Goal: Information Seeking & Learning: Learn about a topic

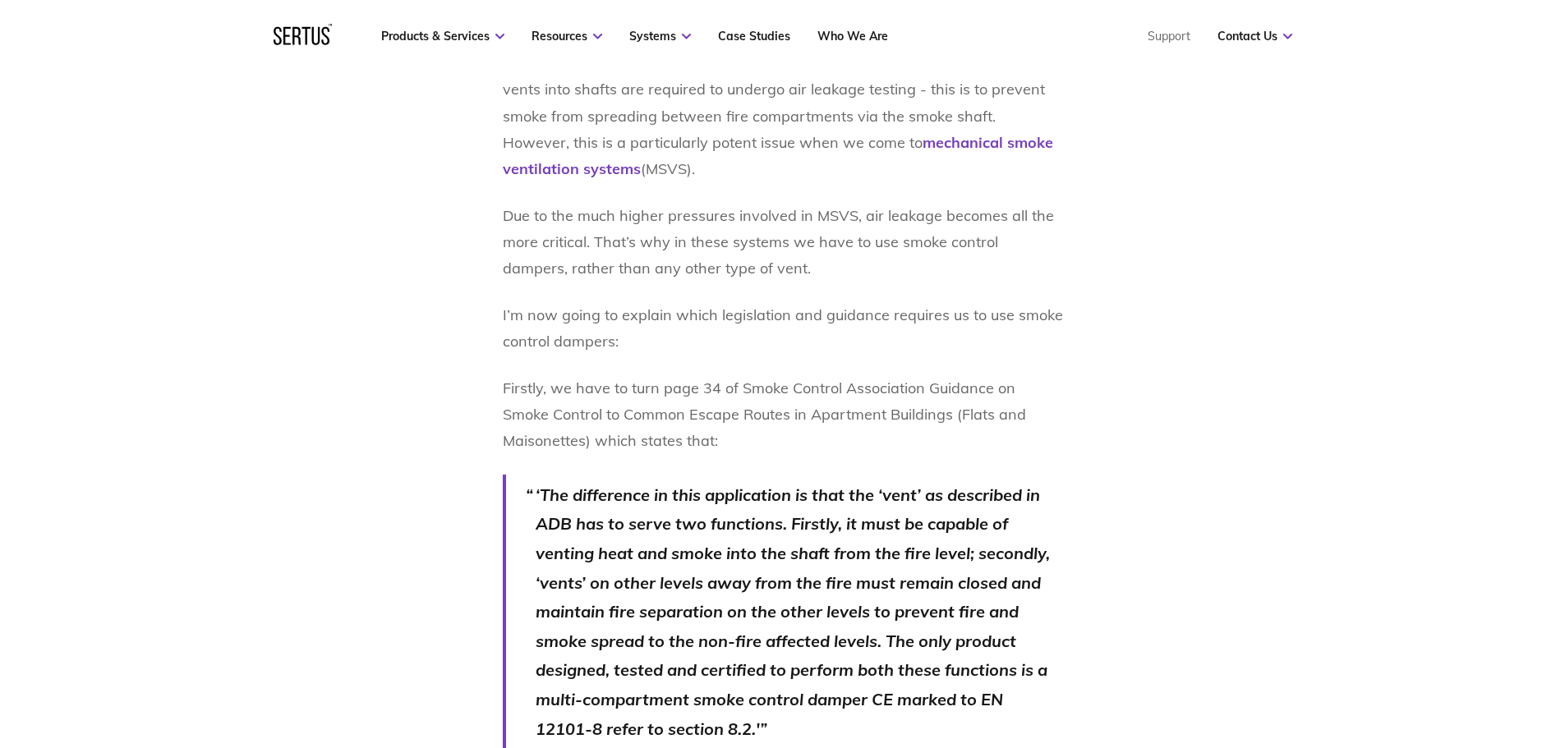
scroll to position [821, 0]
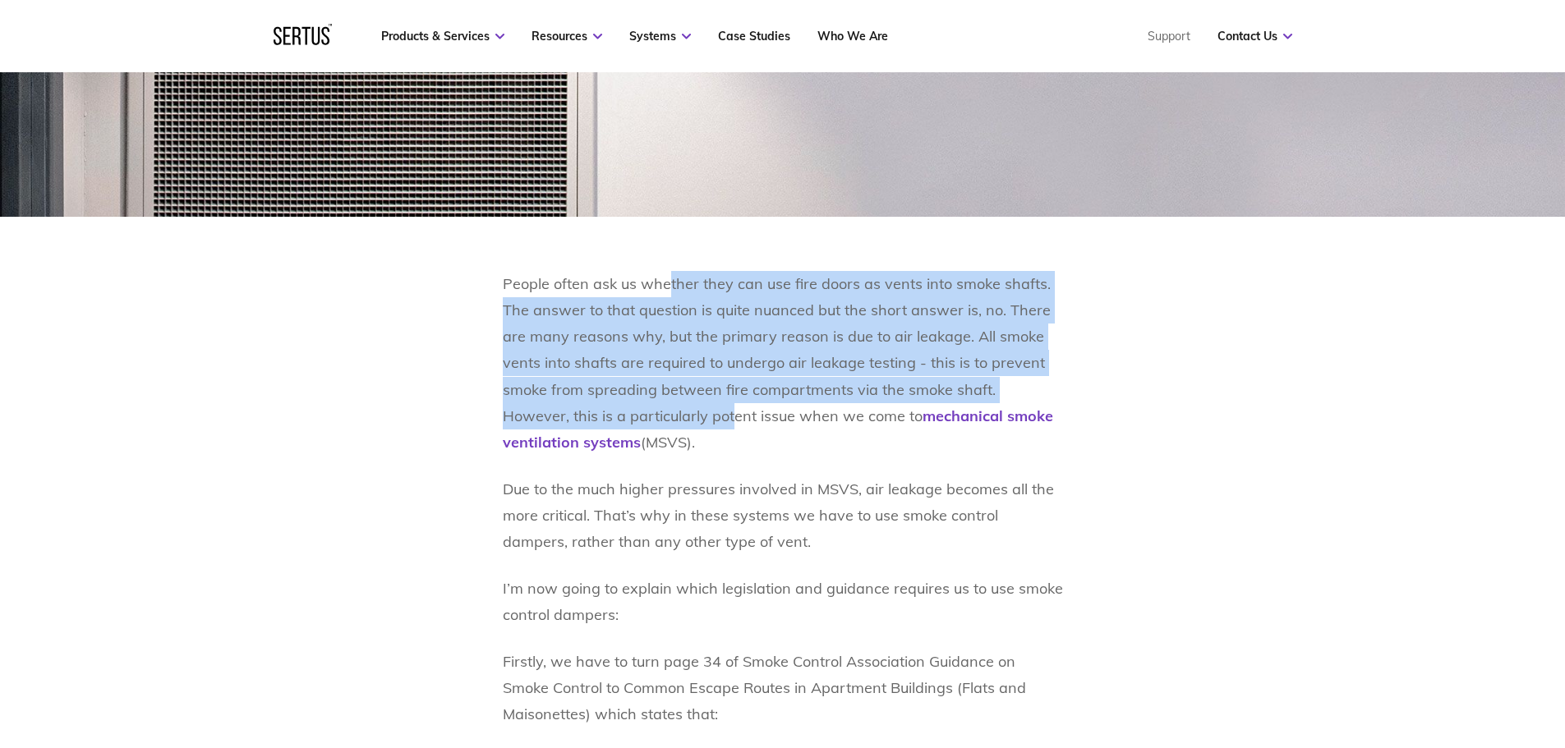
drag, startPoint x: 679, startPoint y: 291, endPoint x: 663, endPoint y: 429, distance: 138.9
click at [663, 429] on p "People often ask us whether they can use fire doors as vents into smoke shafts.…" at bounding box center [783, 363] width 560 height 184
click at [667, 364] on p "People often ask us whether they can use fire doors as vents into smoke shafts.…" at bounding box center [783, 363] width 560 height 184
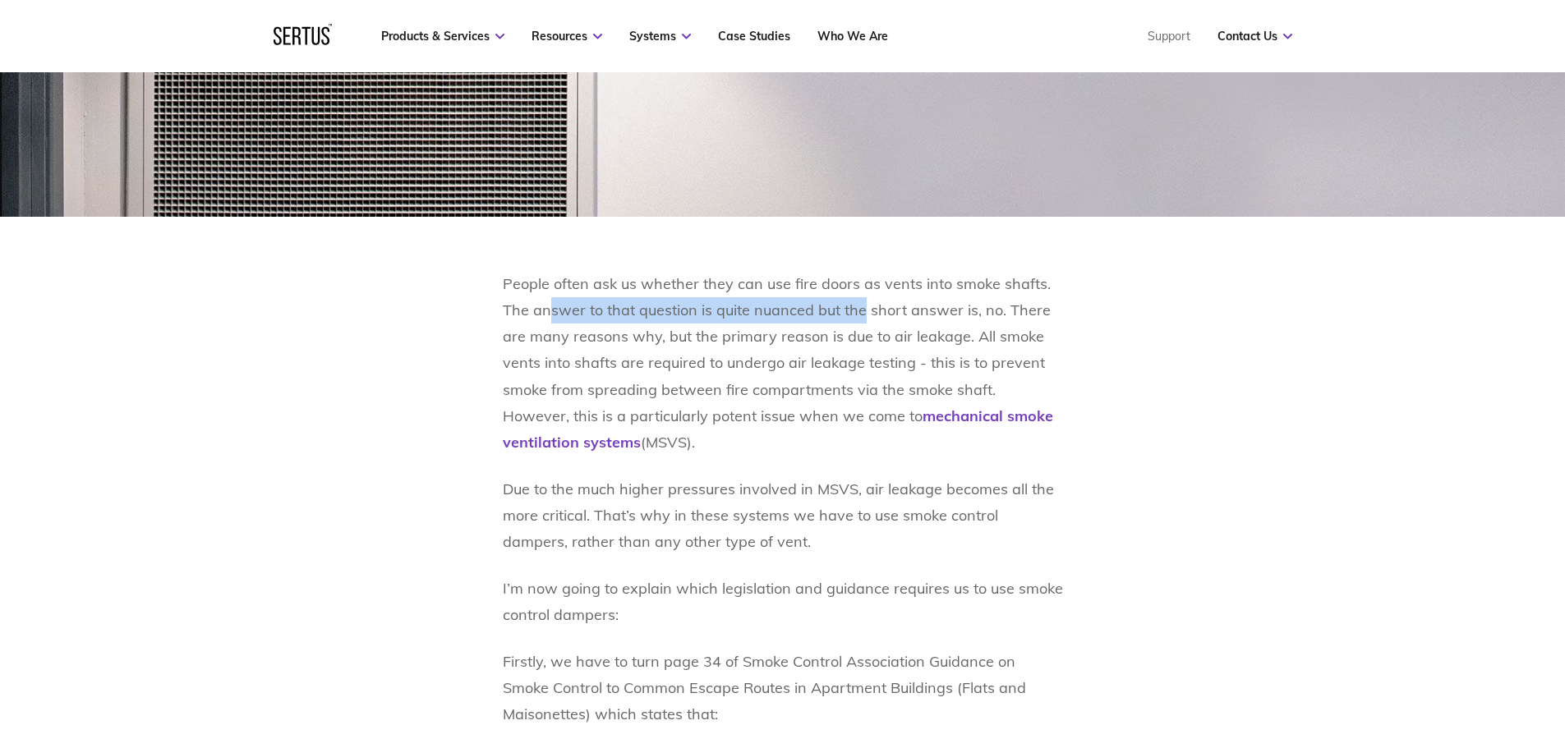
drag, startPoint x: 545, startPoint y: 310, endPoint x: 863, endPoint y: 315, distance: 317.9
click at [863, 315] on p "People often ask us whether they can use fire doors as vents into smoke shafts.…" at bounding box center [783, 363] width 560 height 184
drag, startPoint x: 811, startPoint y: 315, endPoint x: 946, endPoint y: 313, distance: 135.5
click at [946, 313] on p "People often ask us whether they can use fire doors as vents into smoke shafts.…" at bounding box center [783, 363] width 560 height 184
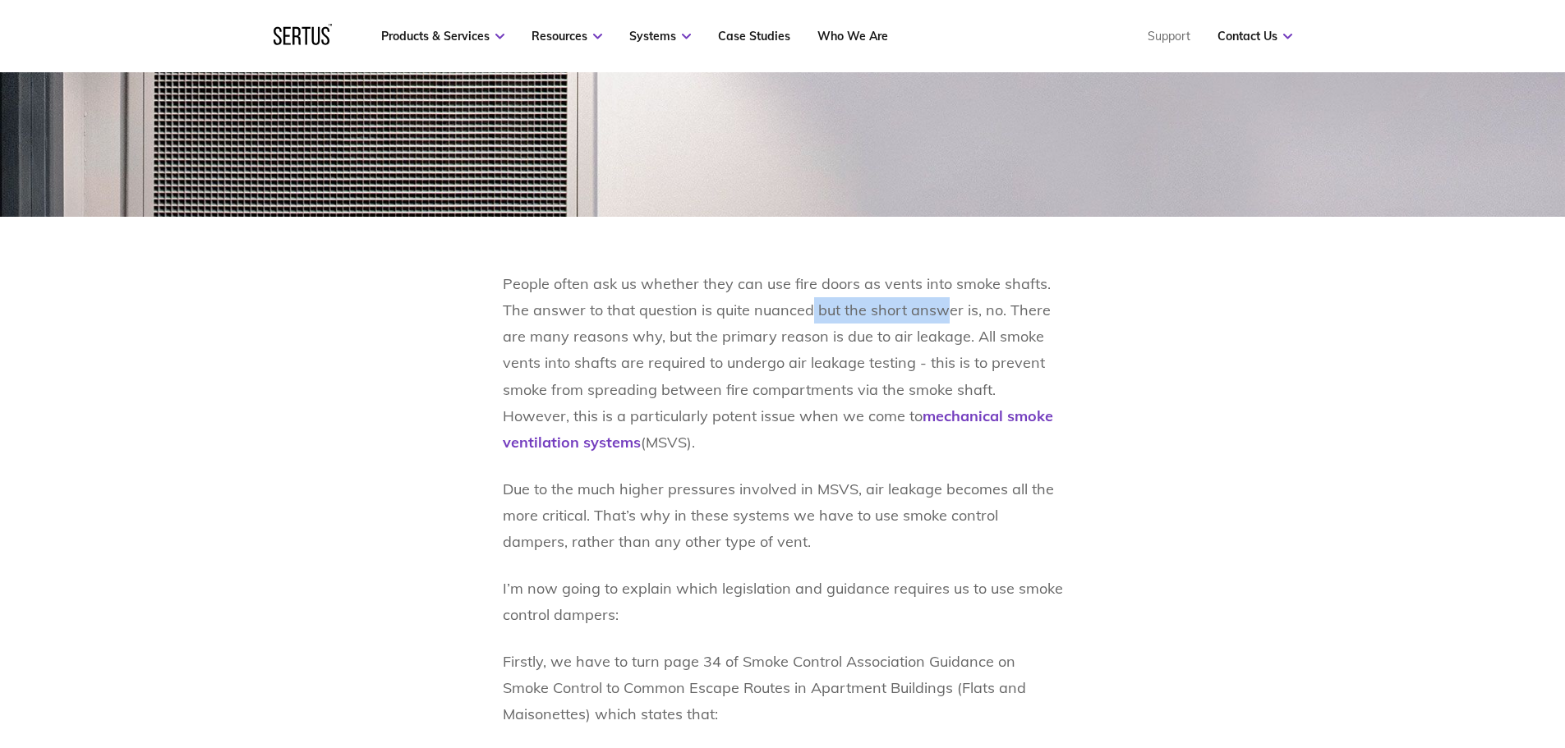
click at [946, 313] on p "People often ask us whether they can use fire doors as vents into smoke shafts.…" at bounding box center [783, 363] width 560 height 184
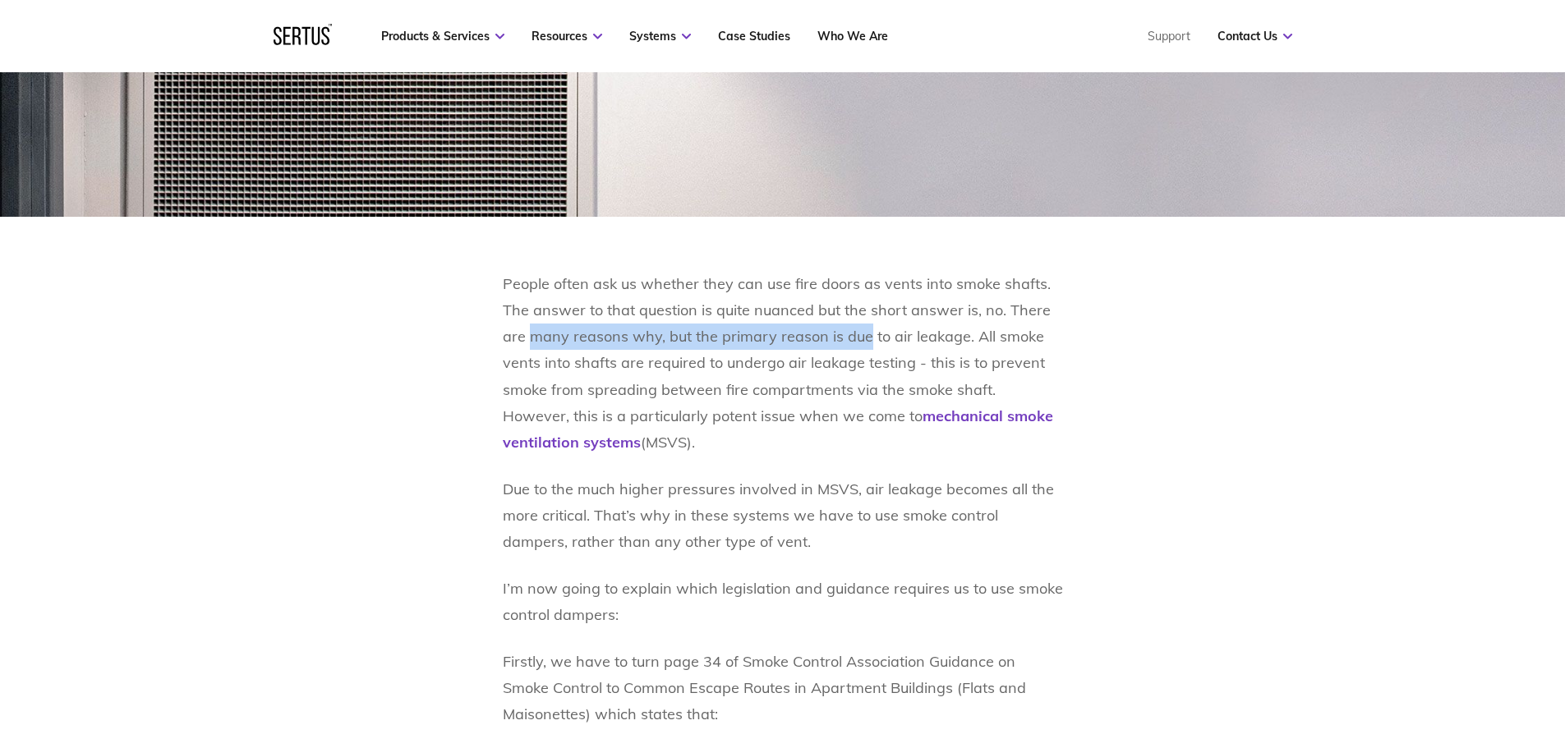
drag, startPoint x: 528, startPoint y: 329, endPoint x: 862, endPoint y: 333, distance: 334.3
click at [862, 333] on p "People often ask us whether they can use fire doors as vents into smoke shafts.…" at bounding box center [783, 363] width 560 height 184
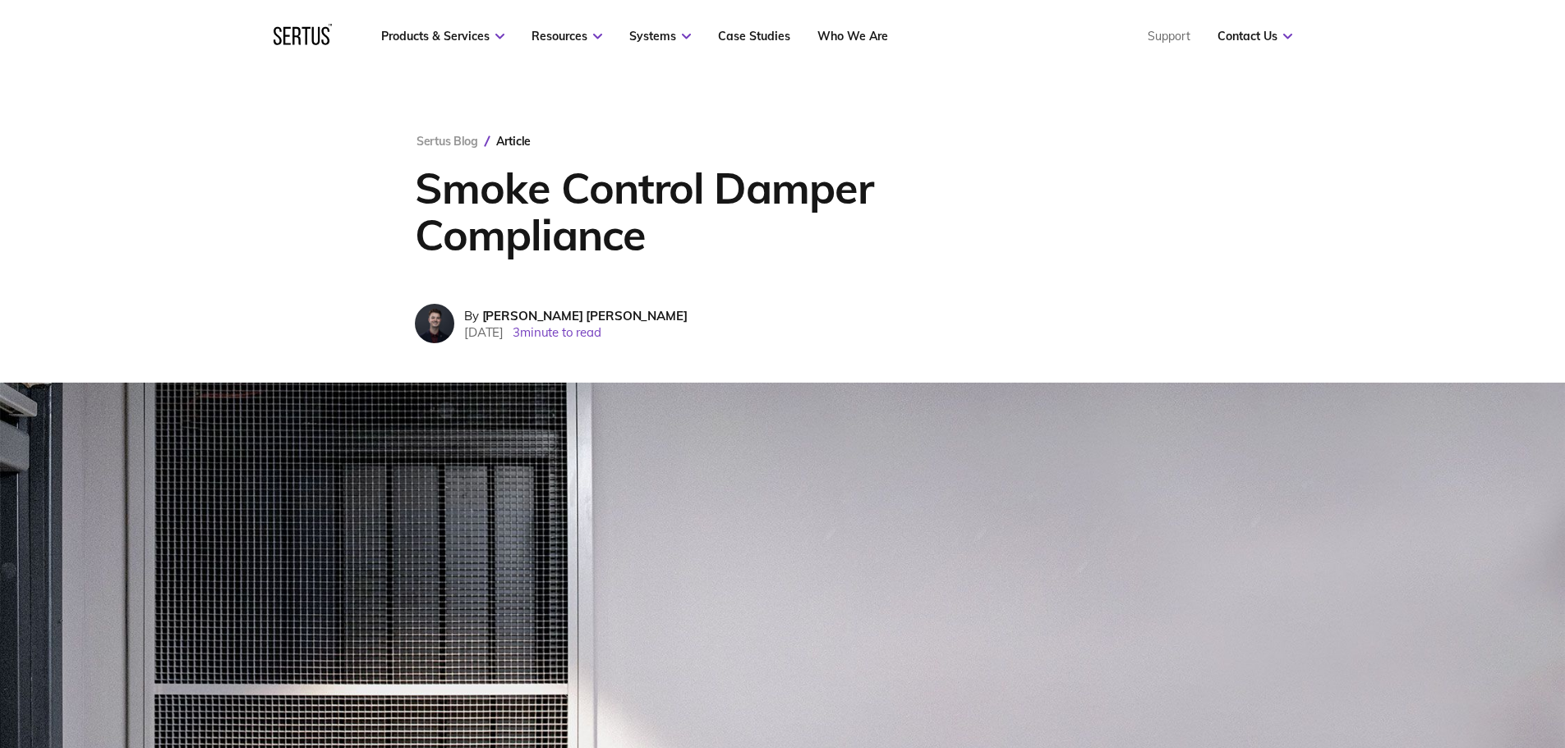
scroll to position [0, 0]
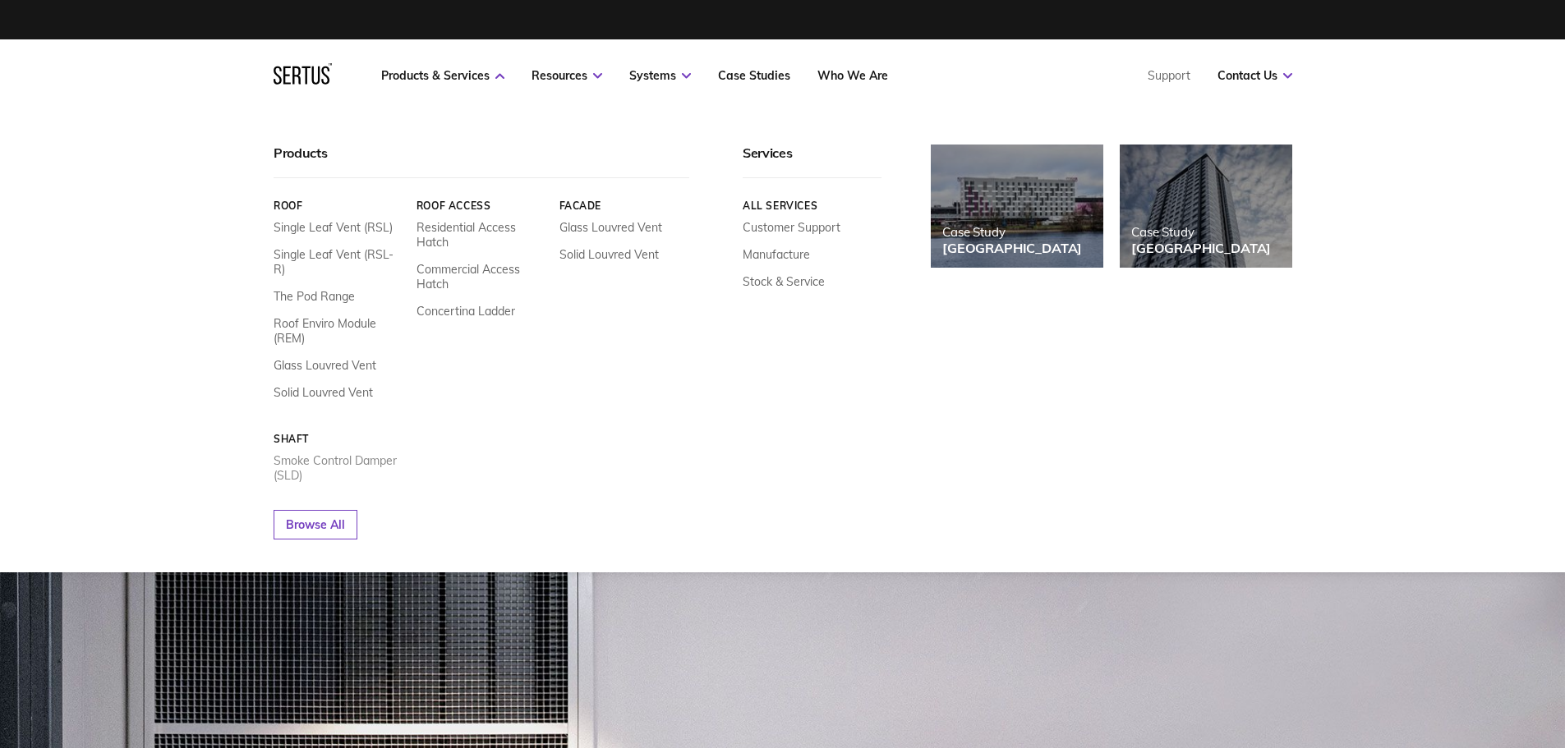
click at [311, 453] on link "Smoke Control Damper (SLD)" at bounding box center [338, 468] width 131 height 30
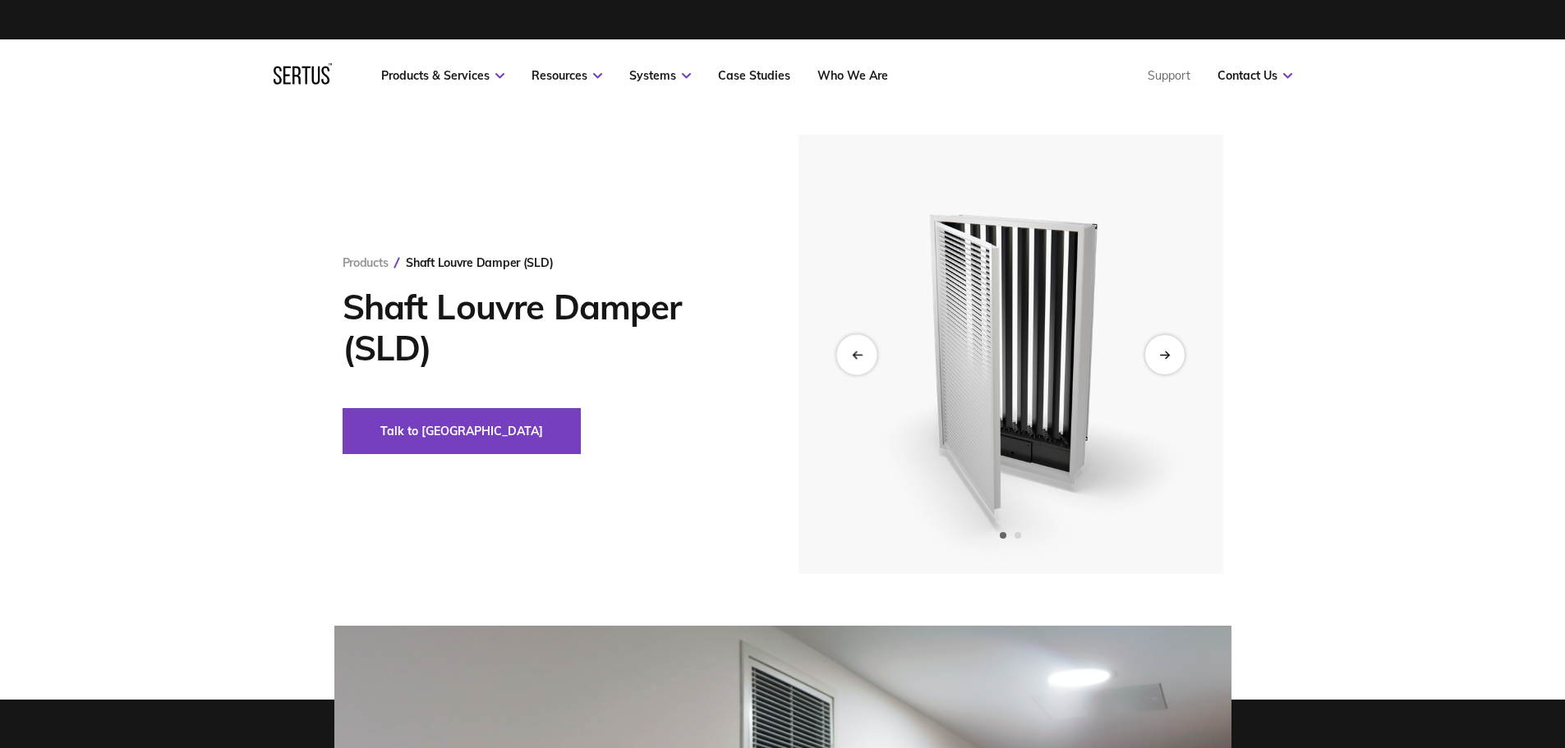
click at [846, 354] on div "Previous slide" at bounding box center [856, 354] width 40 height 40
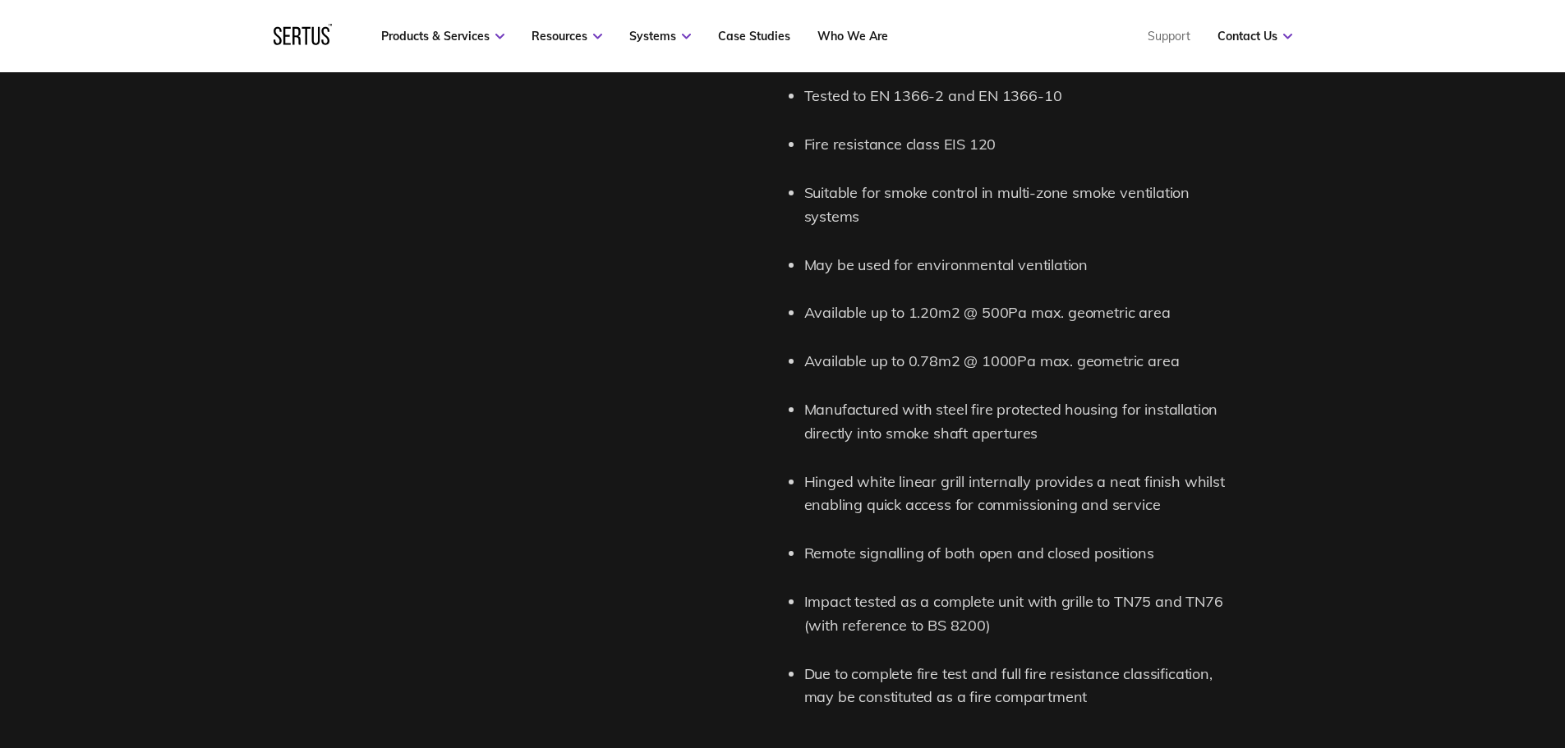
scroll to position [1916, 0]
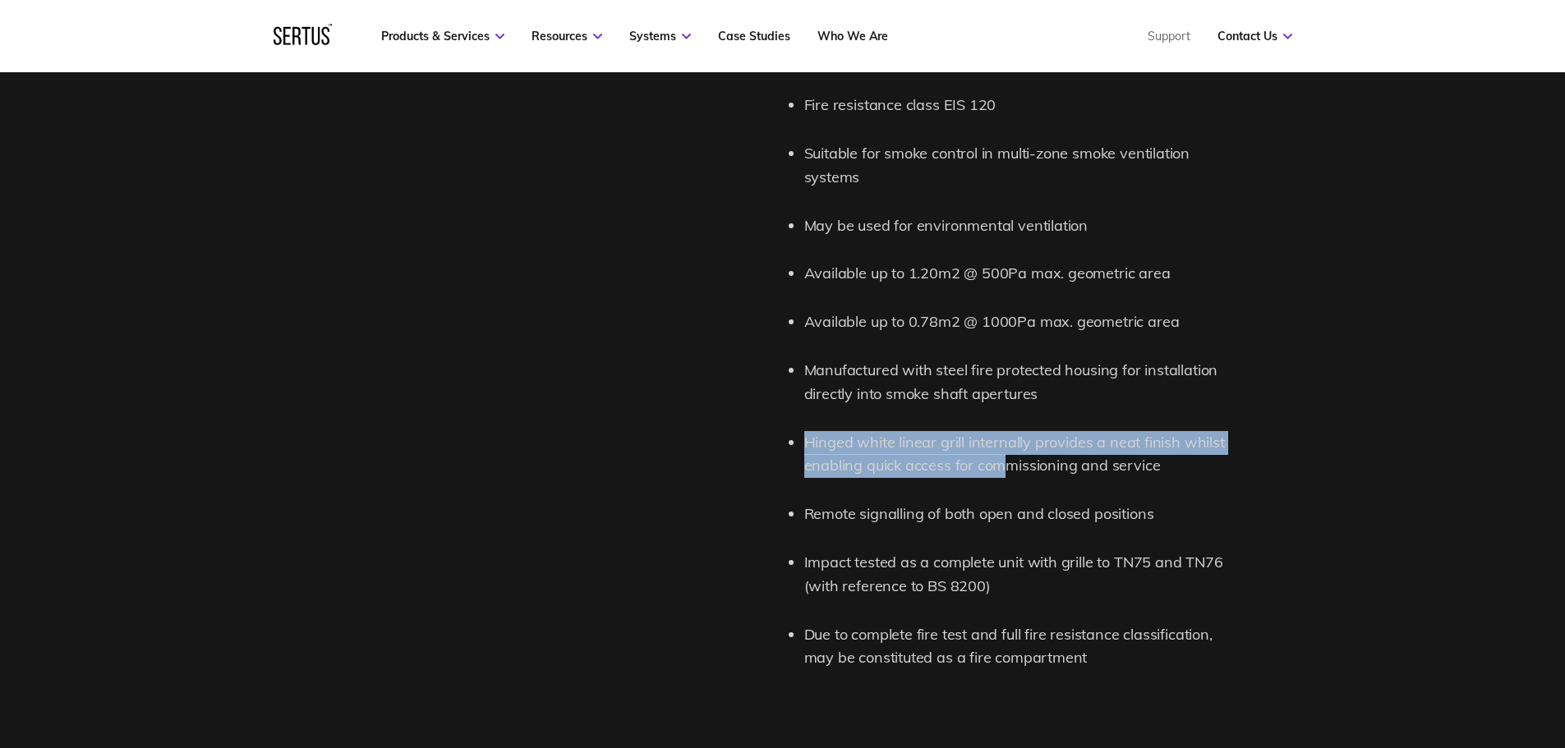
drag, startPoint x: 807, startPoint y: 435, endPoint x: 1004, endPoint y: 462, distance: 198.1
click at [1004, 462] on li "Hinged white linear grill internally provides a neat finish whilst enabling qui…" at bounding box center [1017, 455] width 427 height 48
click at [1012, 445] on li "Hinged white linear grill internally provides a neat finish whilst enabling qui…" at bounding box center [1017, 455] width 427 height 48
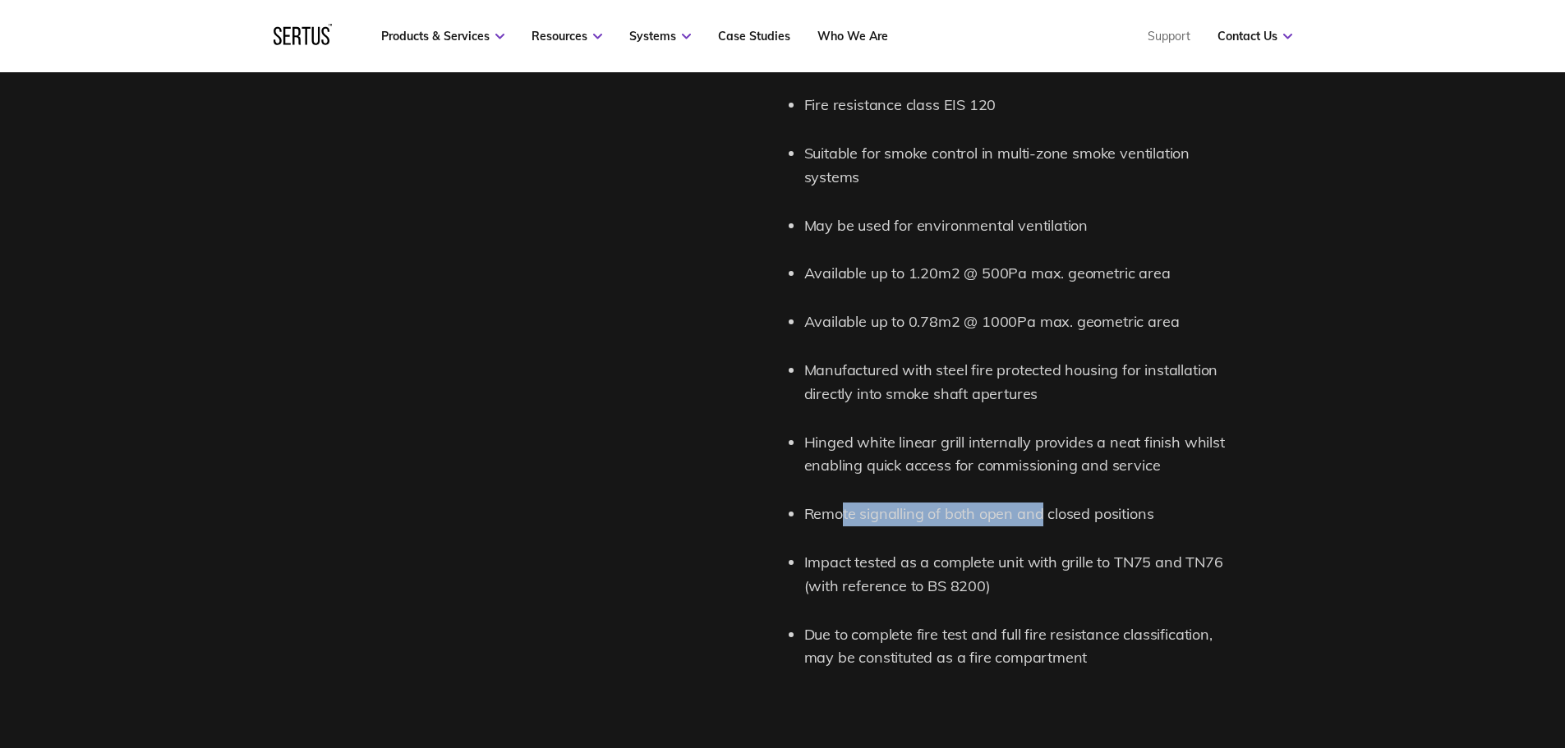
drag, startPoint x: 962, startPoint y: 510, endPoint x: 1038, endPoint y: 510, distance: 76.4
click at [1038, 510] on li "Remote signalling of both open and closed positions" at bounding box center [1017, 515] width 427 height 24
click at [1050, 508] on li "Remote signalling of both open and closed positions" at bounding box center [1017, 515] width 427 height 24
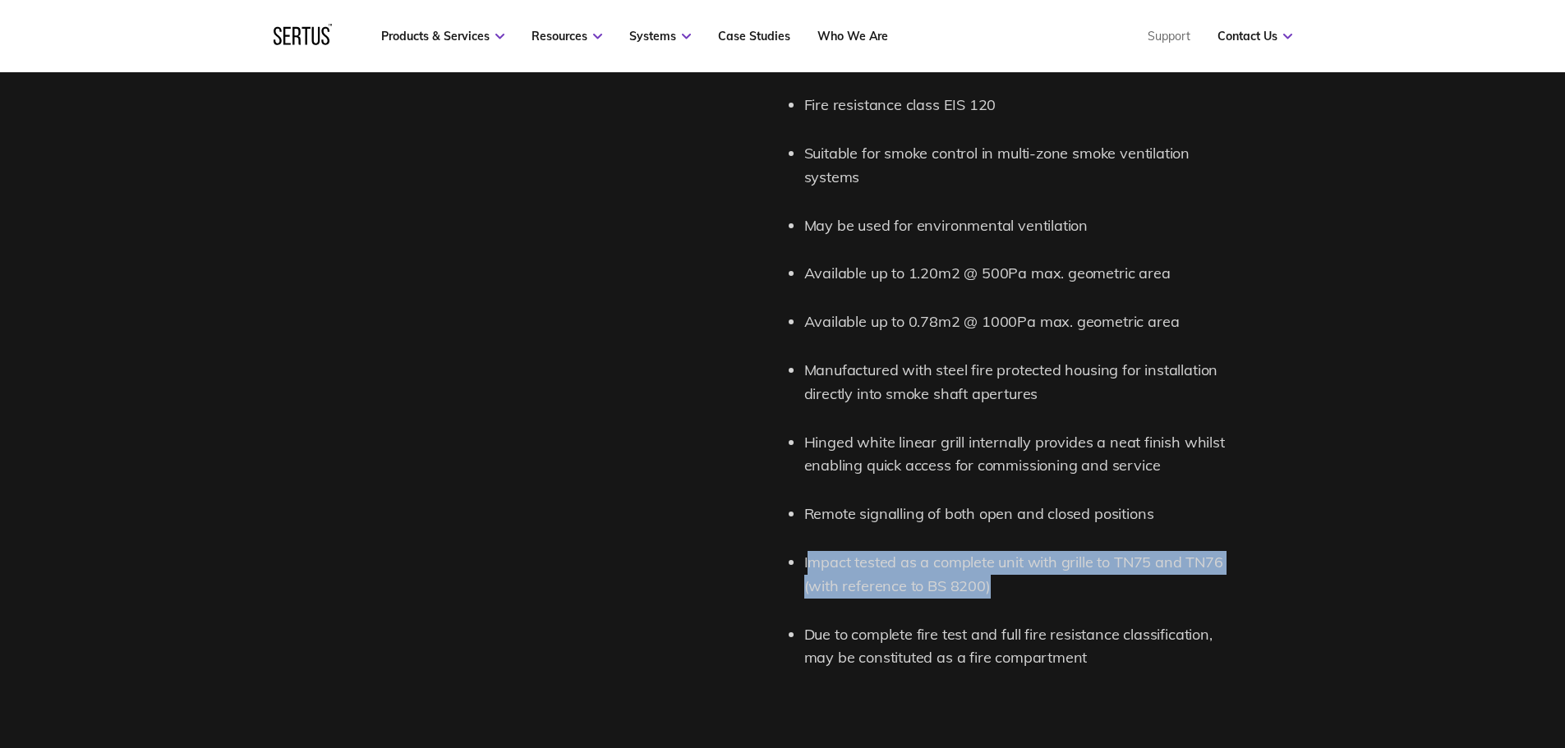
drag, startPoint x: 807, startPoint y: 570, endPoint x: 998, endPoint y: 581, distance: 190.9
click at [998, 581] on li "Impact tested as a complete unit with grille to TN75 and TN76 (with reference t…" at bounding box center [1017, 575] width 427 height 48
click at [1000, 581] on li "Impact tested as a complete unit with grille to TN75 and TN76 (with reference t…" at bounding box center [1017, 575] width 427 height 48
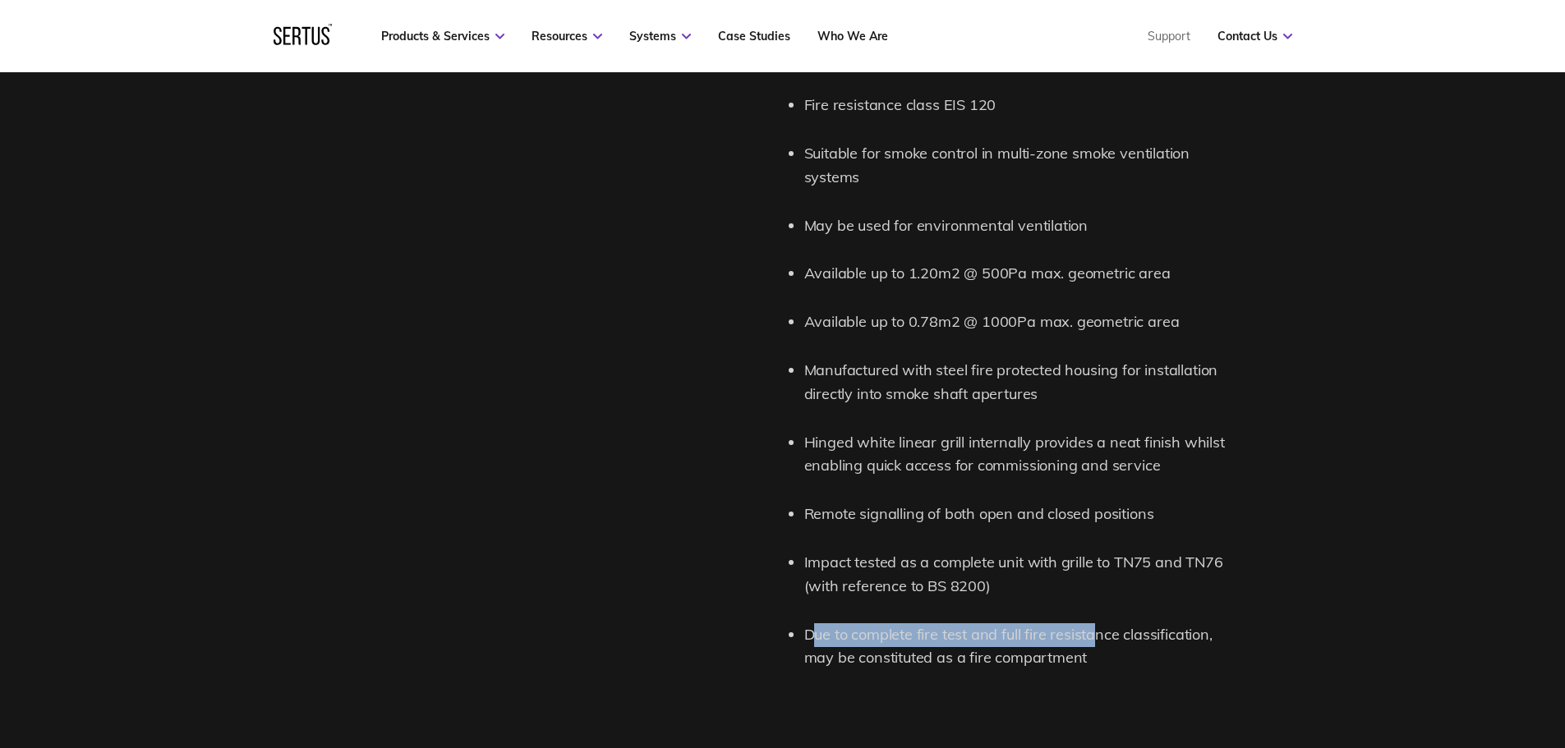
drag, startPoint x: 815, startPoint y: 632, endPoint x: 1100, endPoint y: 643, distance: 285.2
click at [1100, 642] on li "Due to complete fire test and full fire resistance classification, may be const…" at bounding box center [1017, 647] width 427 height 48
click at [1100, 643] on li "Due to complete fire test and full fire resistance classification, may be const…" at bounding box center [1017, 647] width 427 height 48
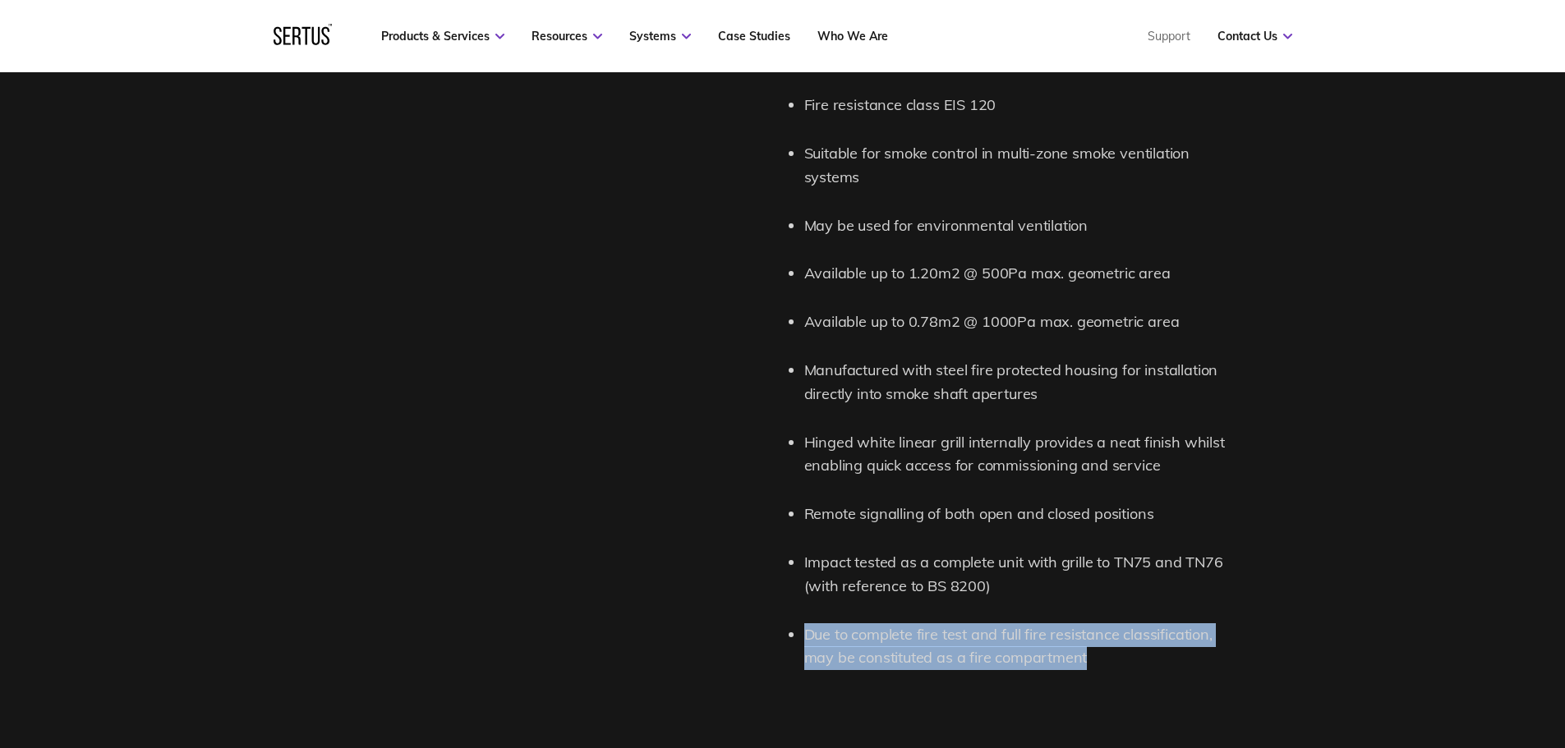
drag, startPoint x: 815, startPoint y: 638, endPoint x: 1101, endPoint y: 659, distance: 287.4
click at [1101, 659] on li "Due to complete fire test and full fire resistance classification, may be const…" at bounding box center [1017, 647] width 427 height 48
click at [1082, 641] on li "Due to complete fire test and full fire resistance classification, may be const…" at bounding box center [1017, 647] width 427 height 48
drag, startPoint x: 1087, startPoint y: 649, endPoint x: 862, endPoint y: 645, distance: 224.2
click at [862, 645] on li "Due to complete fire test and full fire resistance classification, may be const…" at bounding box center [1017, 647] width 427 height 48
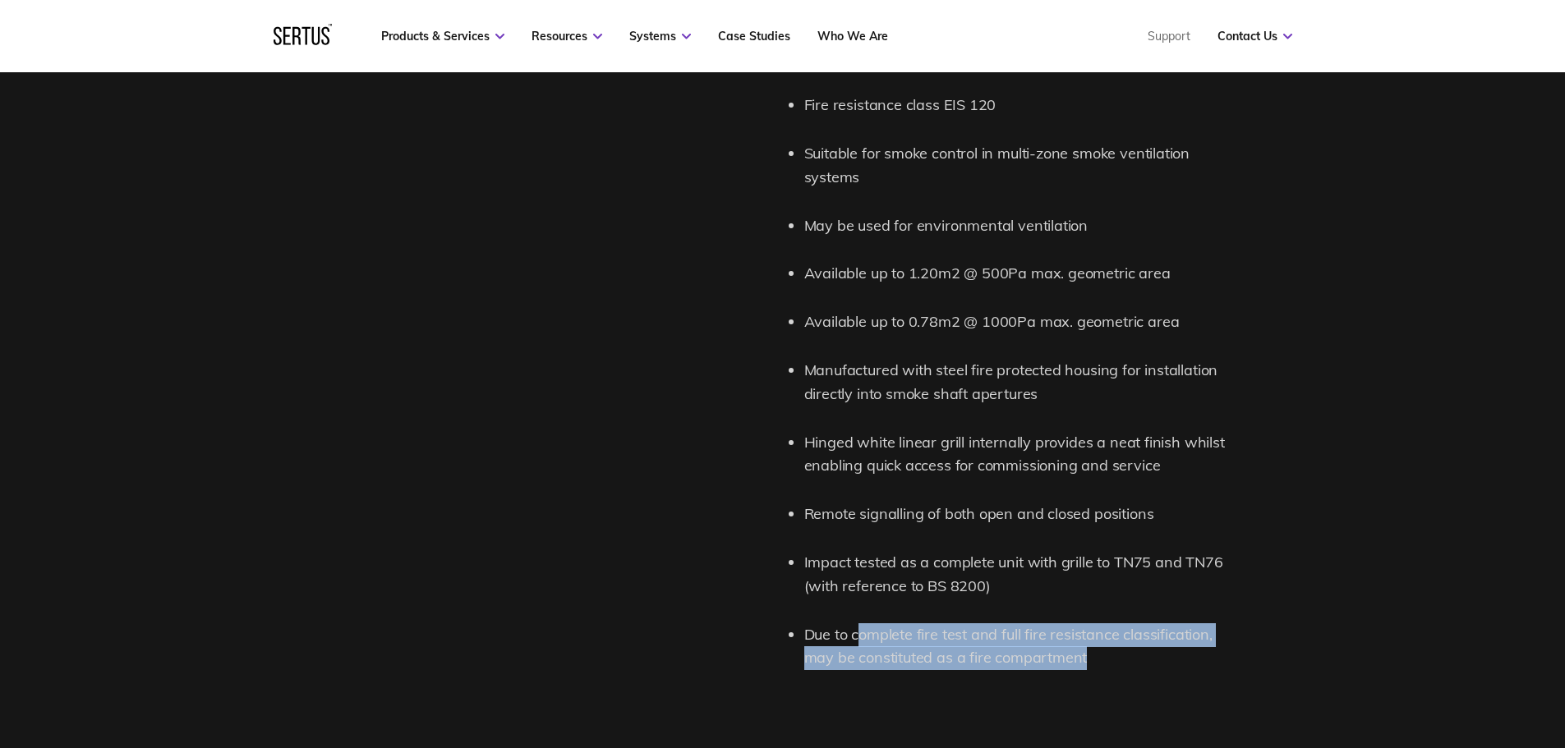
click at [856, 642] on li "Due to complete fire test and full fire resistance classification, may be const…" at bounding box center [1017, 647] width 427 height 48
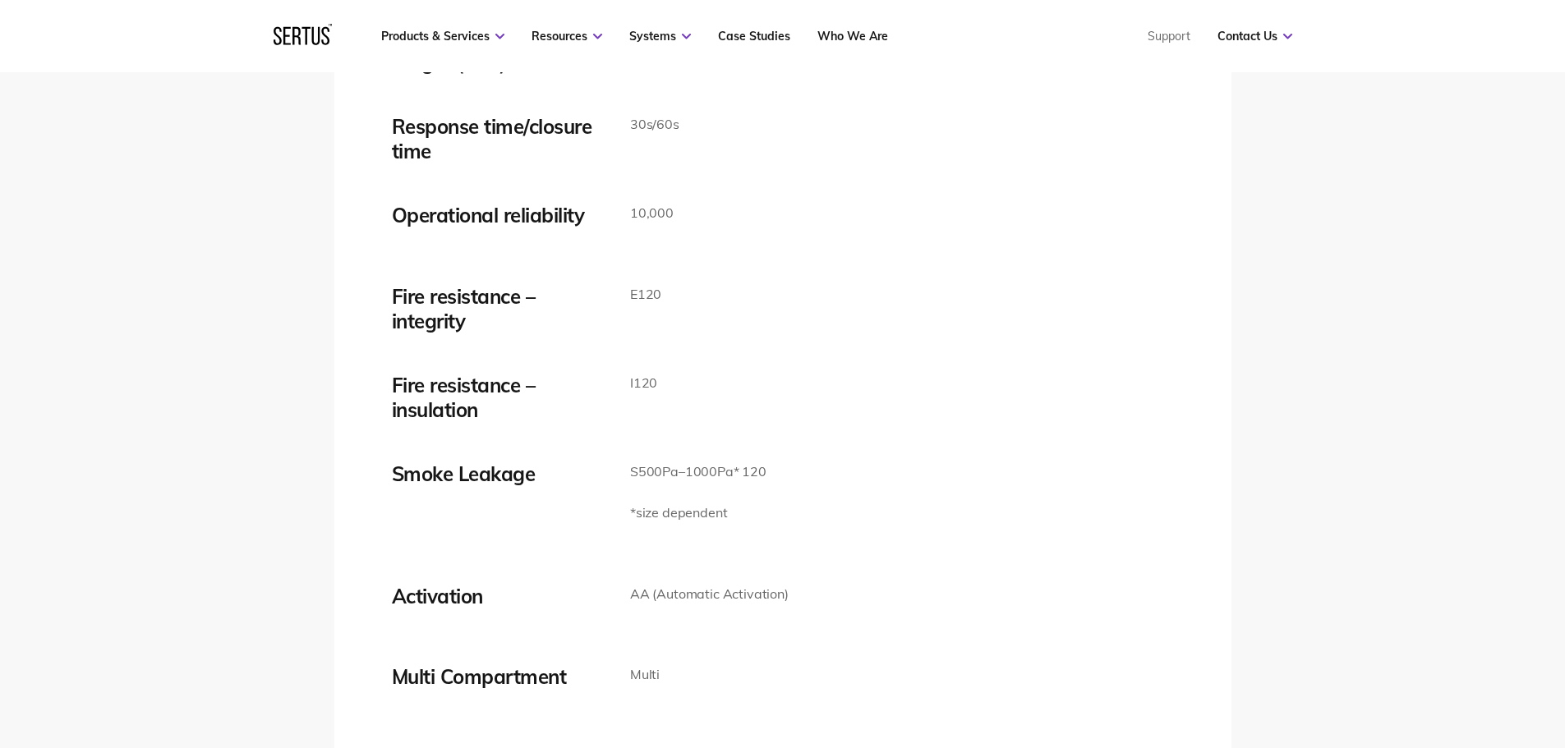
scroll to position [2601, 0]
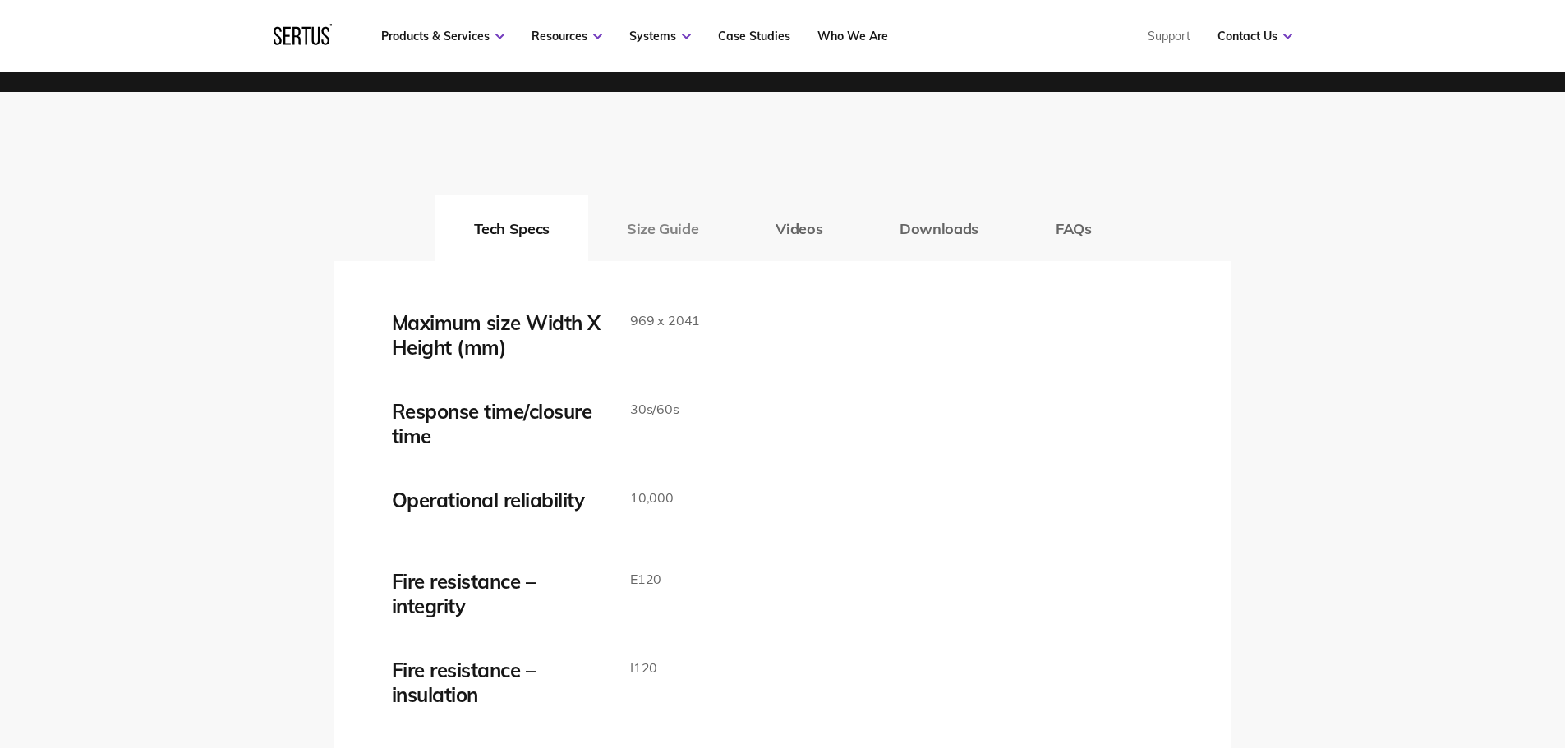
click at [693, 239] on button "Size Guide" at bounding box center [662, 228] width 149 height 66
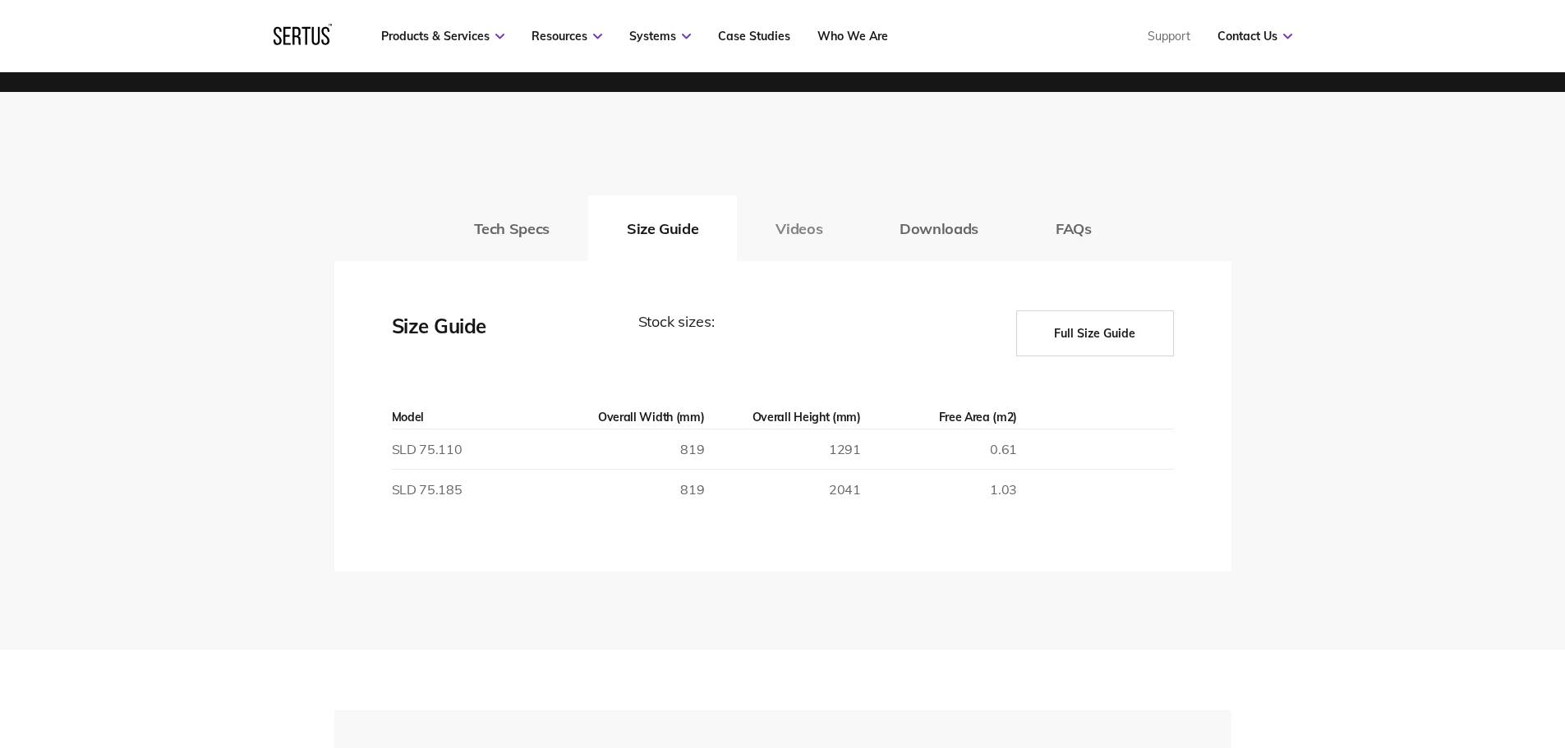
click at [833, 226] on button "Videos" at bounding box center [799, 228] width 124 height 66
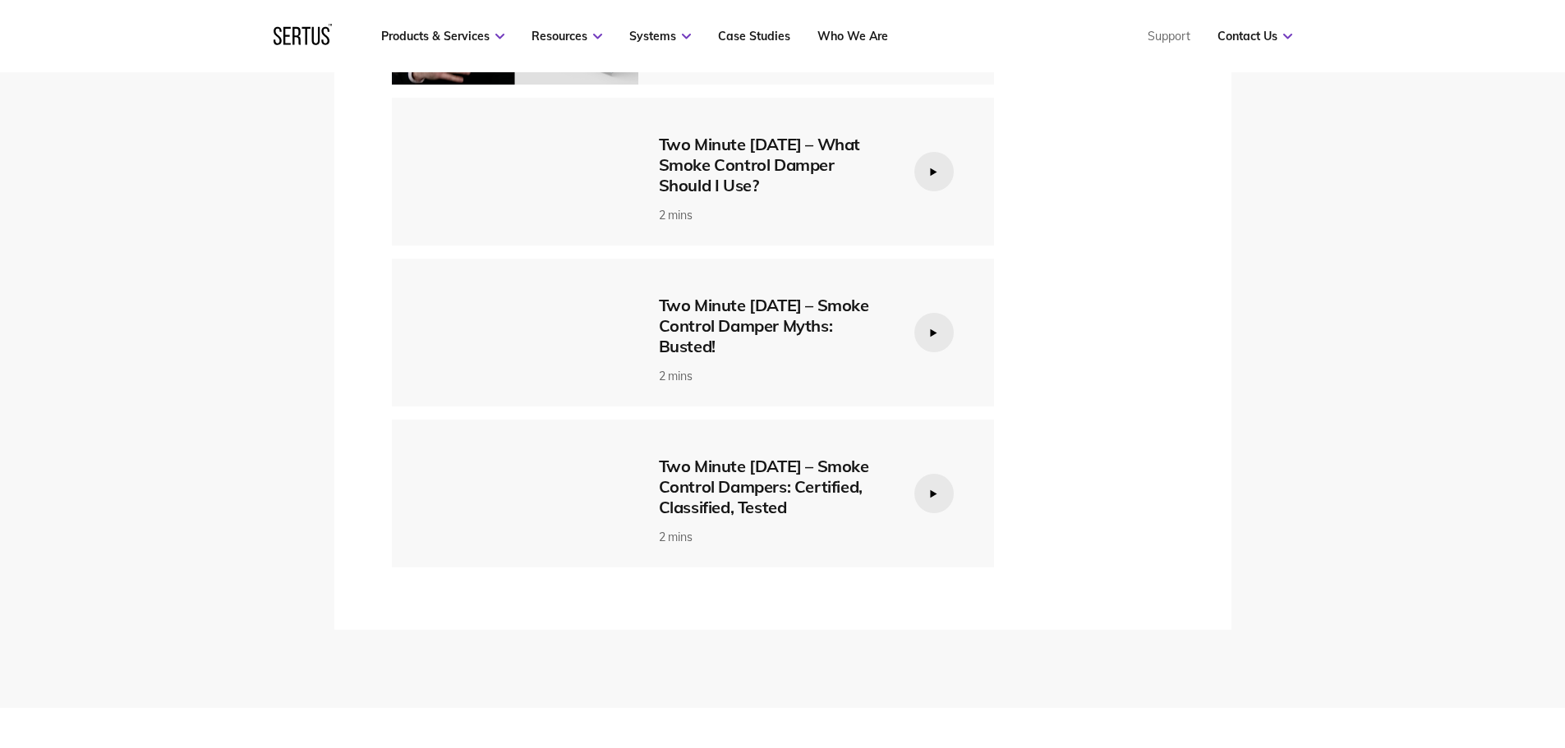
scroll to position [3285, 0]
